Goal: Check status: Check status

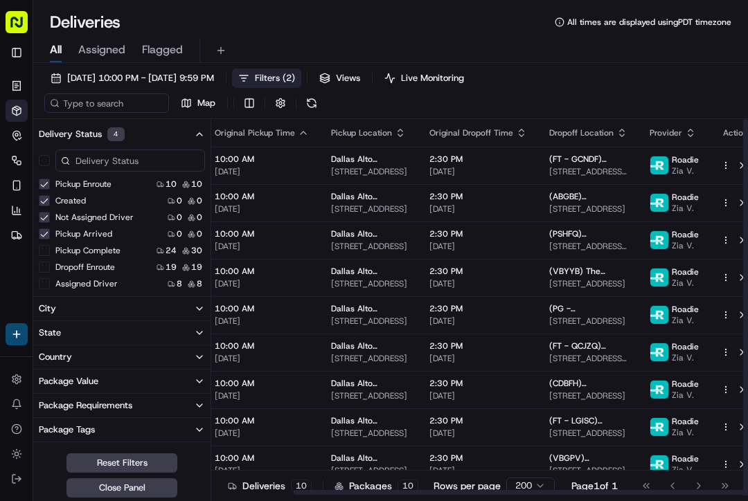
scroll to position [0, 98]
click at [627, 164] on td "(FT - GCNDF) [PERSON_NAME] [PERSON_NAME] [STREET_ADDRESS][PERSON_NAME]" at bounding box center [588, 165] width 100 height 37
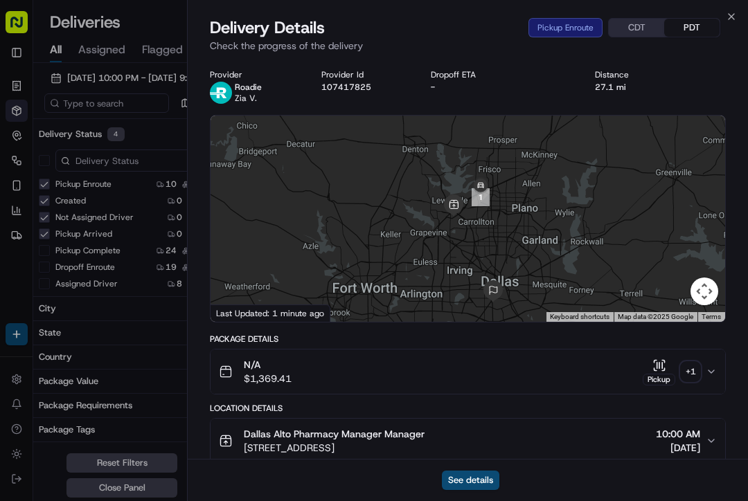
click at [734, 12] on icon "button" at bounding box center [731, 16] width 11 height 11
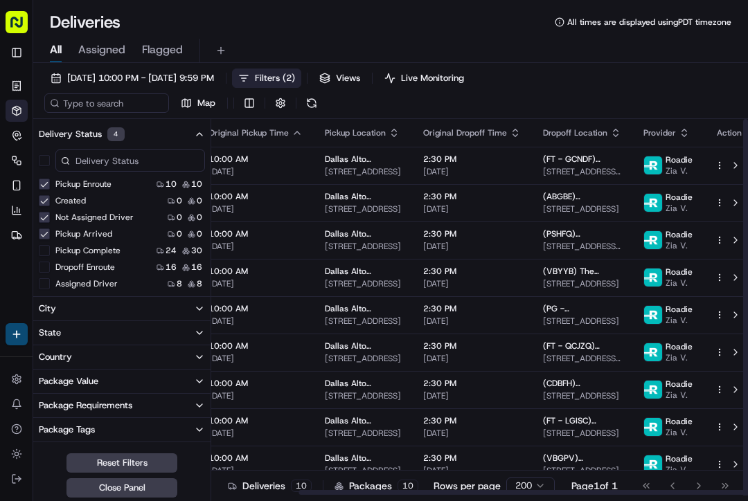
scroll to position [0, 105]
click at [607, 170] on span "[STREET_ADDRESS][PERSON_NAME]" at bounding box center [582, 171] width 78 height 11
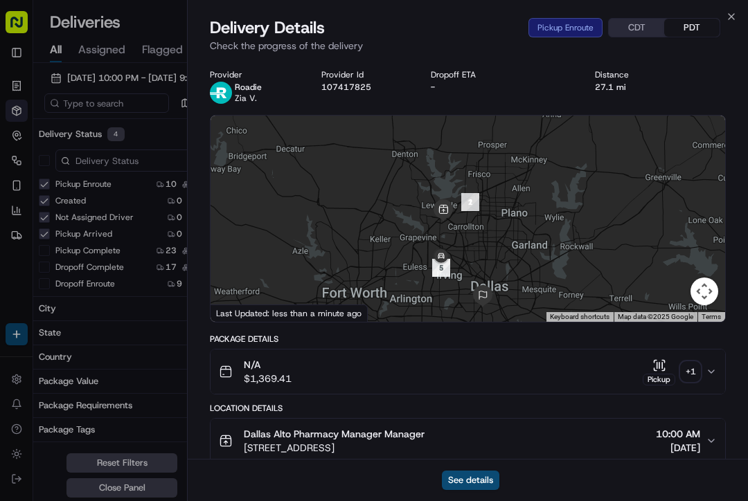
click at [736, 20] on icon "button" at bounding box center [731, 16] width 11 height 11
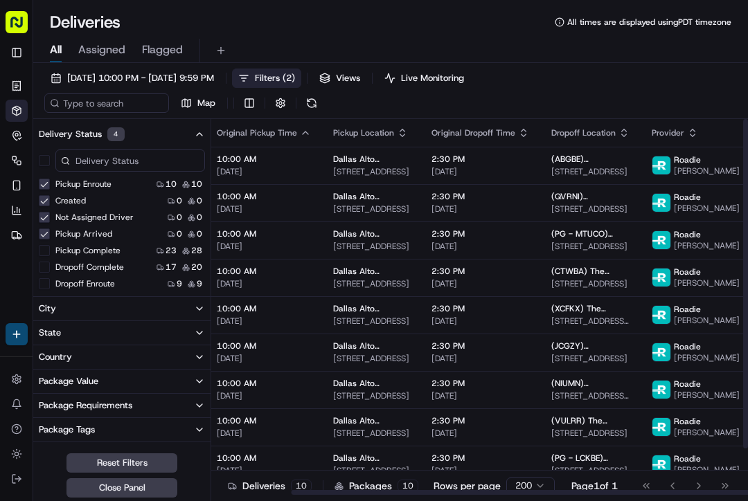
scroll to position [0, 98]
click at [630, 172] on td "(ABGBE) [PERSON_NAME] [STREET_ADDRESS]" at bounding box center [589, 165] width 100 height 37
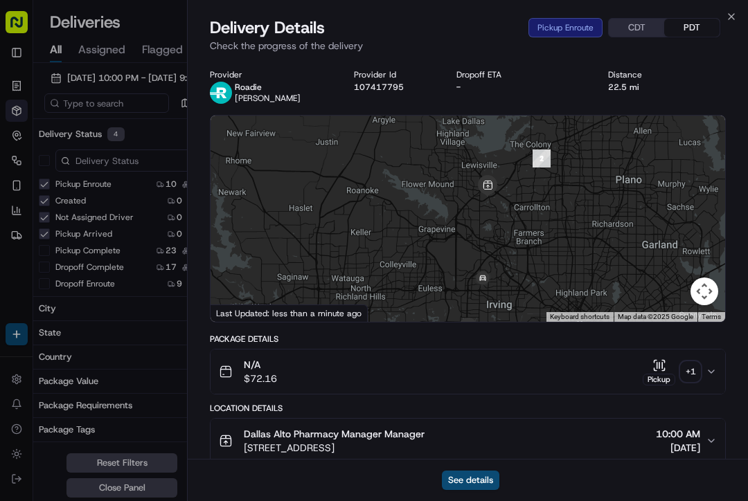
click at [740, 13] on div "Close Delivery Details Pickup Enroute CDT PDT Check the progress of the deliver…" at bounding box center [467, 250] width 561 height 501
click at [729, 15] on icon "button" at bounding box center [731, 16] width 11 height 11
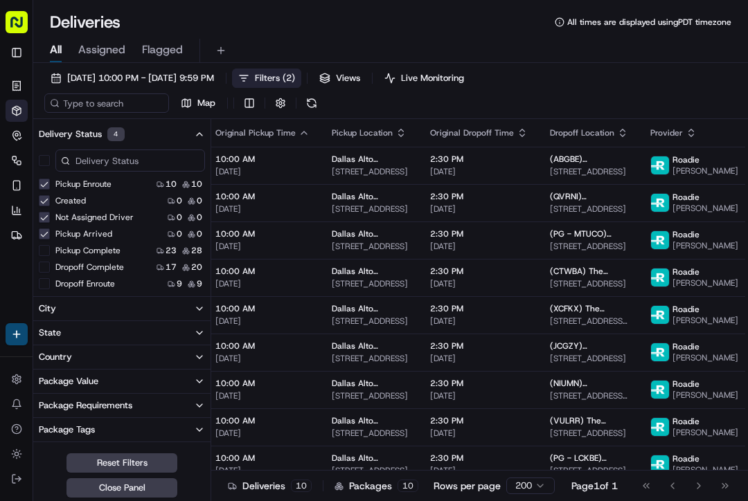
click at [612, 202] on span "(QVRNI) [PERSON_NAME]" at bounding box center [589, 196] width 78 height 11
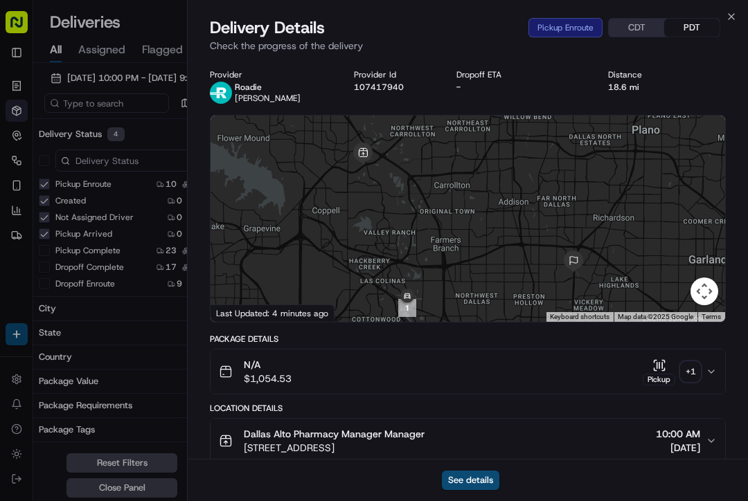
click at [736, 12] on icon "button" at bounding box center [731, 16] width 11 height 11
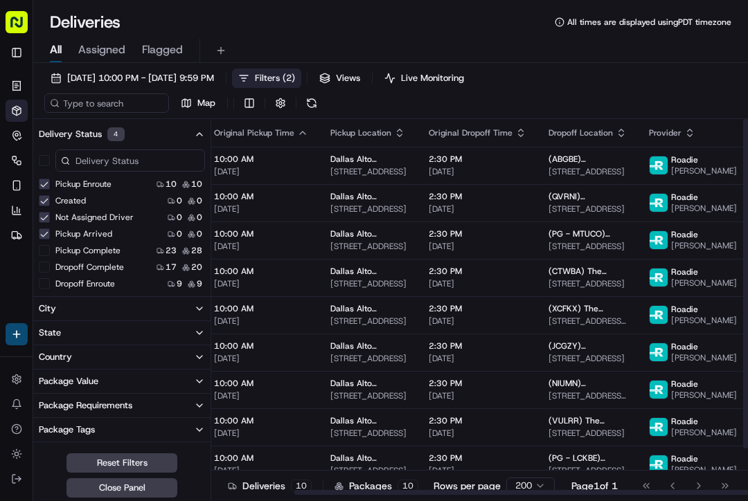
scroll to position [0, 99]
